Goal: Information Seeking & Learning: Learn about a topic

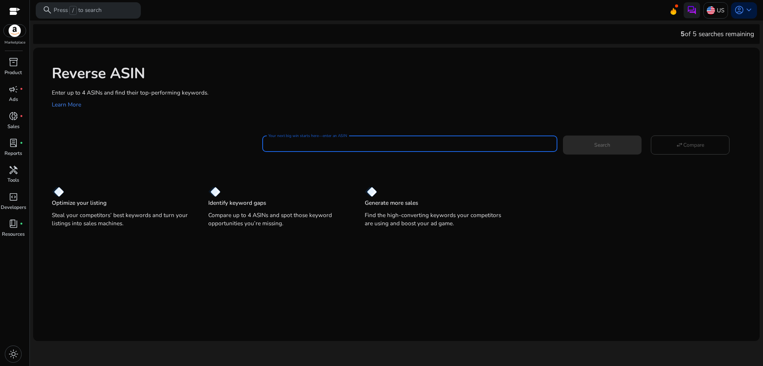
click at [389, 143] on input "Your next big win starts here—enter an ASIN" at bounding box center [409, 144] width 283 height 8
paste input "**********"
type input "**********"
click at [589, 142] on span at bounding box center [602, 145] width 79 height 18
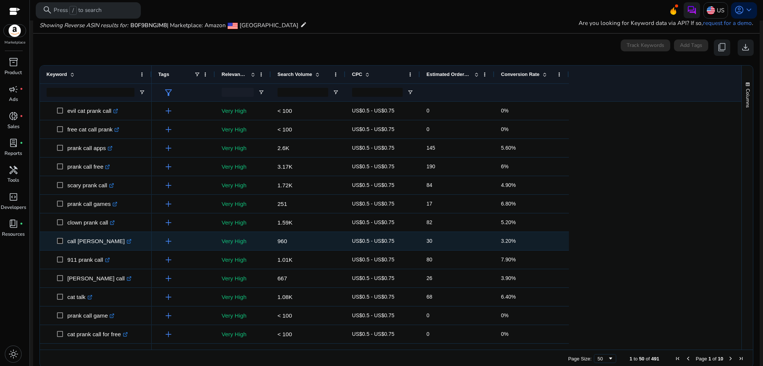
scroll to position [82, 0]
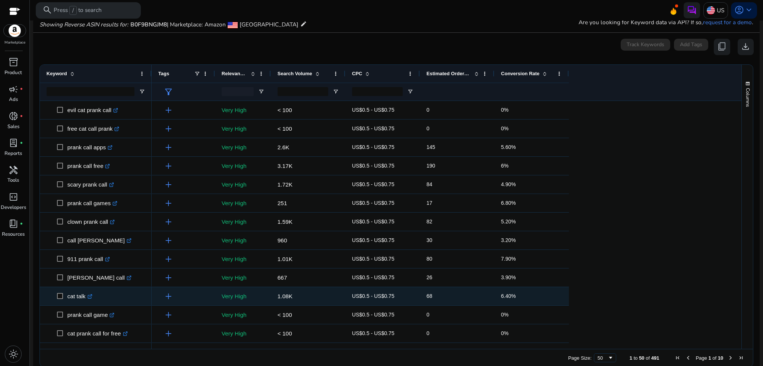
click at [73, 295] on p "cat talk .st0{fill:#2c8af8}" at bounding box center [79, 296] width 25 height 15
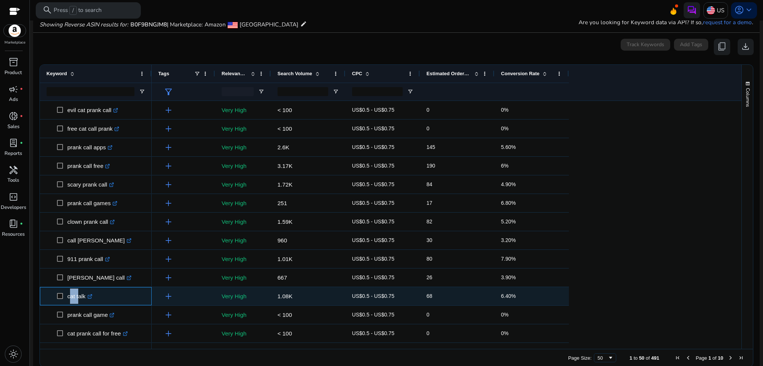
click at [73, 295] on p "cat talk .st0{fill:#2c8af8}" at bounding box center [79, 296] width 25 height 15
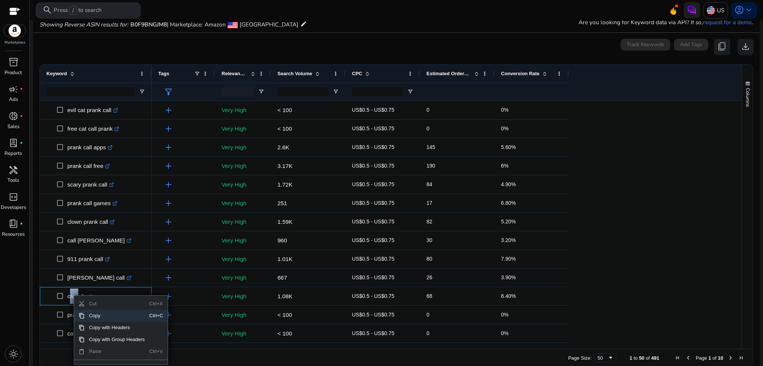
click at [100, 313] on span "Copy" at bounding box center [117, 316] width 65 height 12
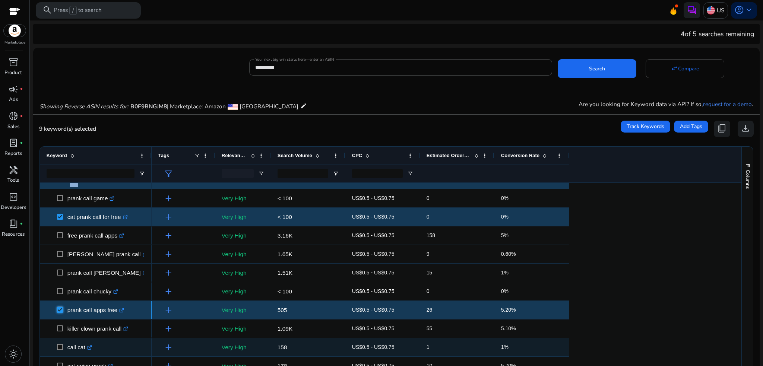
scroll to position [298, 0]
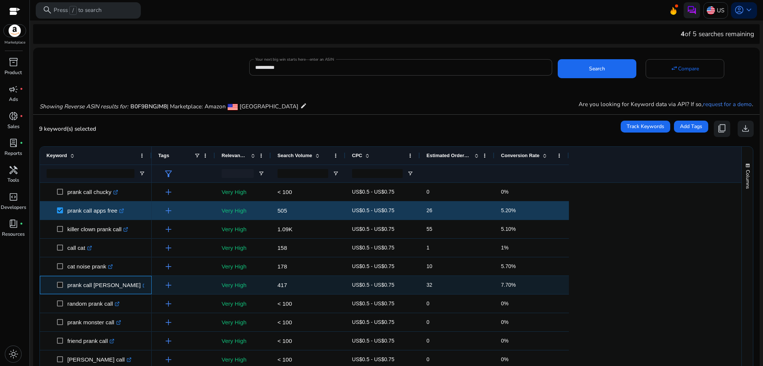
click at [56, 288] on span "prank call [PERSON_NAME] .st0{fill:#2c8af8}" at bounding box center [96, 285] width 98 height 15
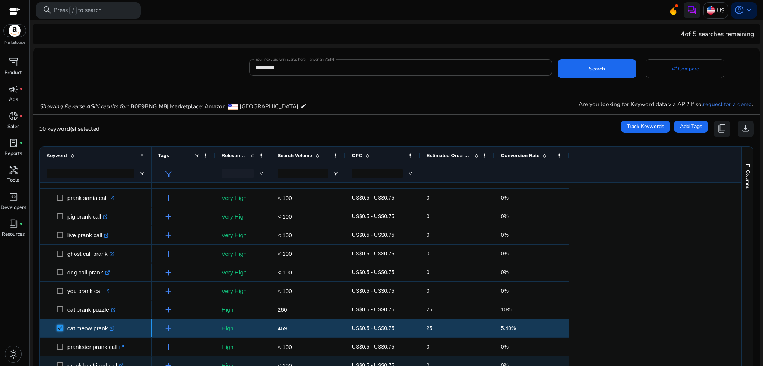
scroll to position [92, 0]
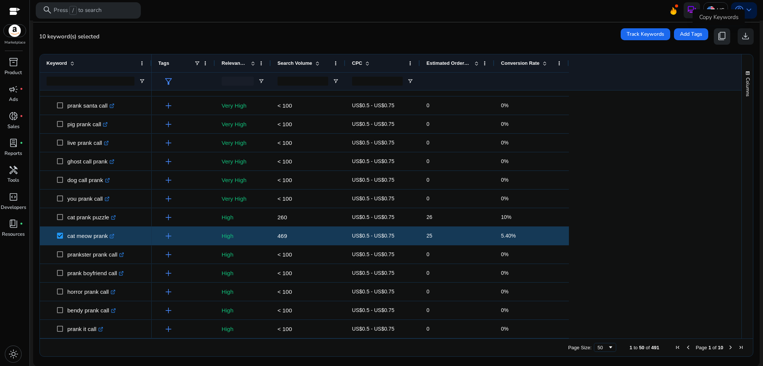
click at [719, 37] on span "content_copy" at bounding box center [722, 36] width 10 height 10
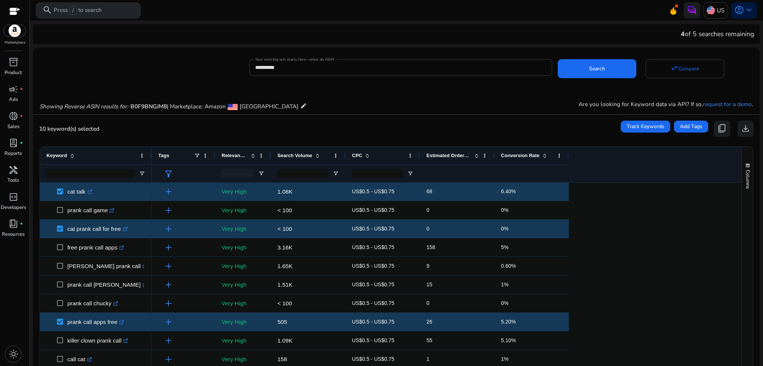
scroll to position [0, 0]
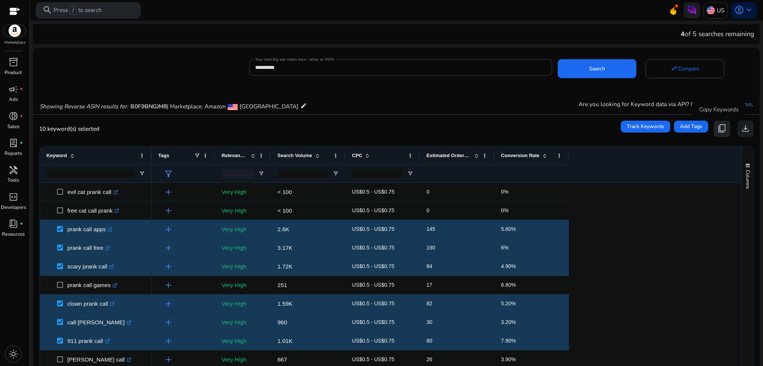
click at [717, 131] on span "content_copy" at bounding box center [722, 129] width 10 height 10
